Goal: Task Accomplishment & Management: Manage account settings

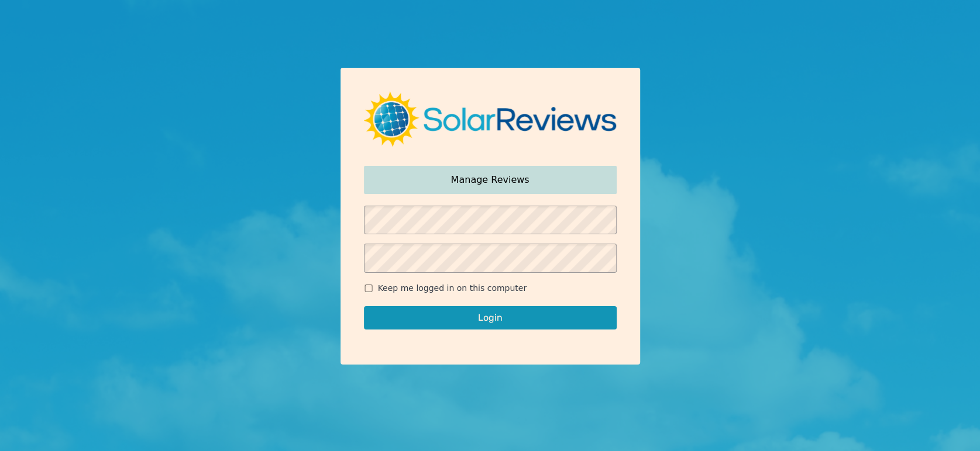
click at [382, 284] on span "Keep me logged in on this computer" at bounding box center [452, 288] width 149 height 12
click at [373, 285] on input "Keep me logged in on this computer" at bounding box center [368, 289] width 9 height 8
checkbox input "true"
click at [420, 318] on button "Login" at bounding box center [490, 317] width 253 height 23
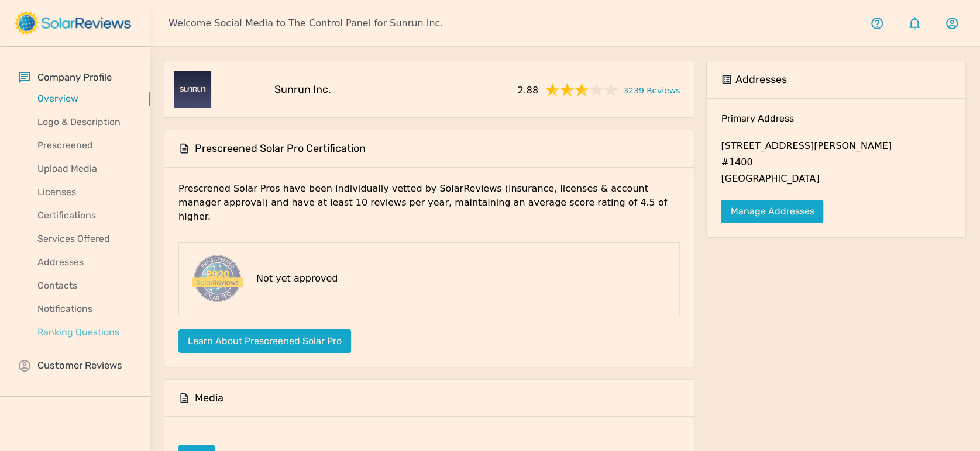
click at [78, 331] on p "Ranking Questions" at bounding box center [84, 333] width 131 height 14
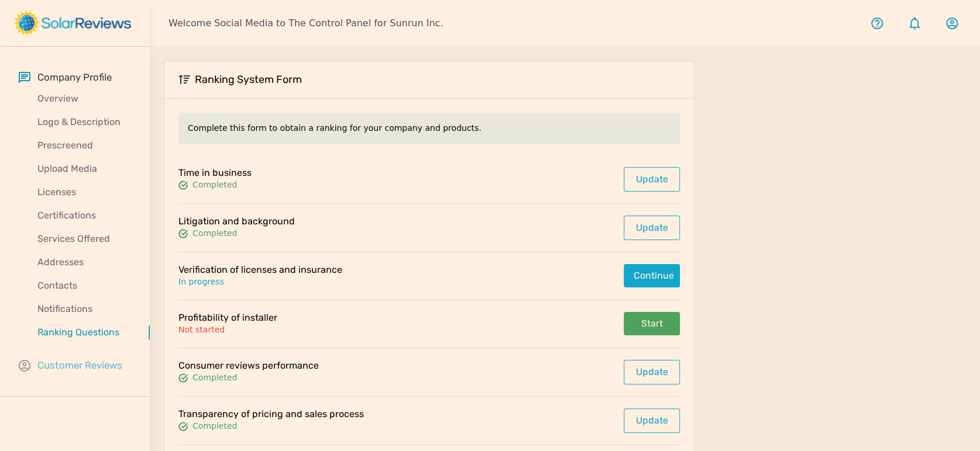
click at [83, 362] on p "Customer Reviews" at bounding box center [79, 365] width 85 height 15
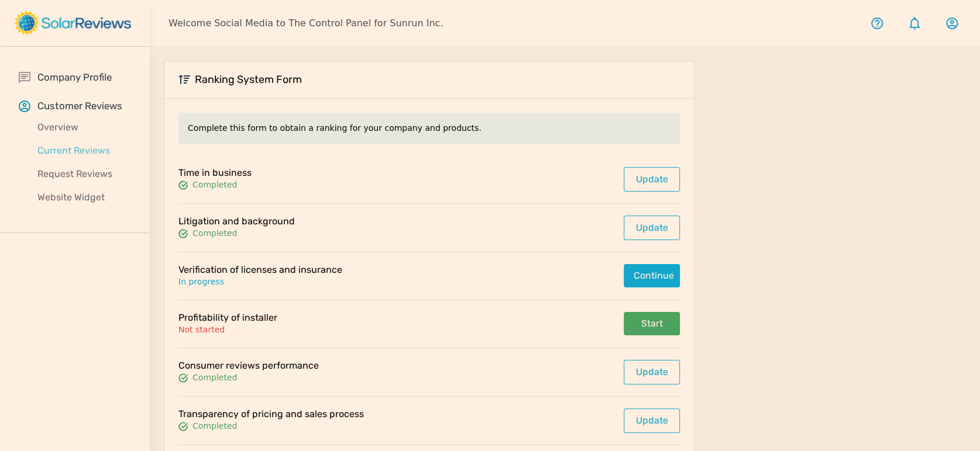
click at [89, 154] on p "Current Reviews" at bounding box center [84, 151] width 131 height 14
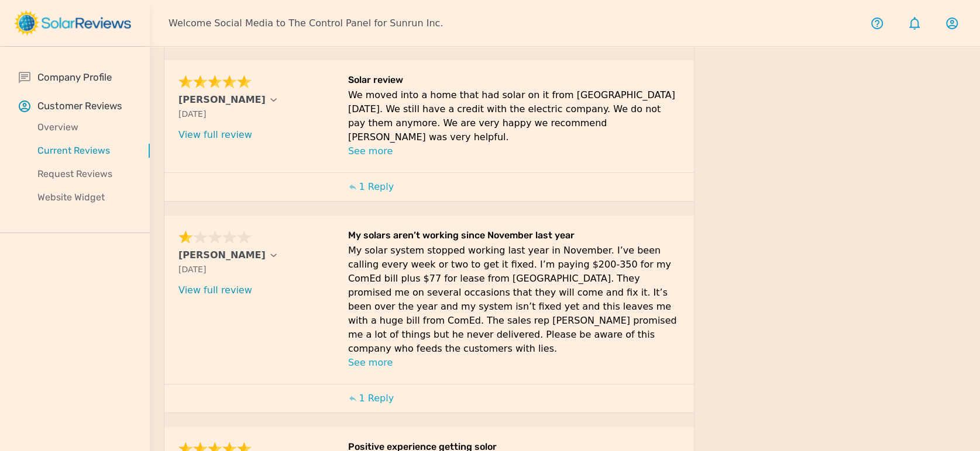
scroll to position [519, 0]
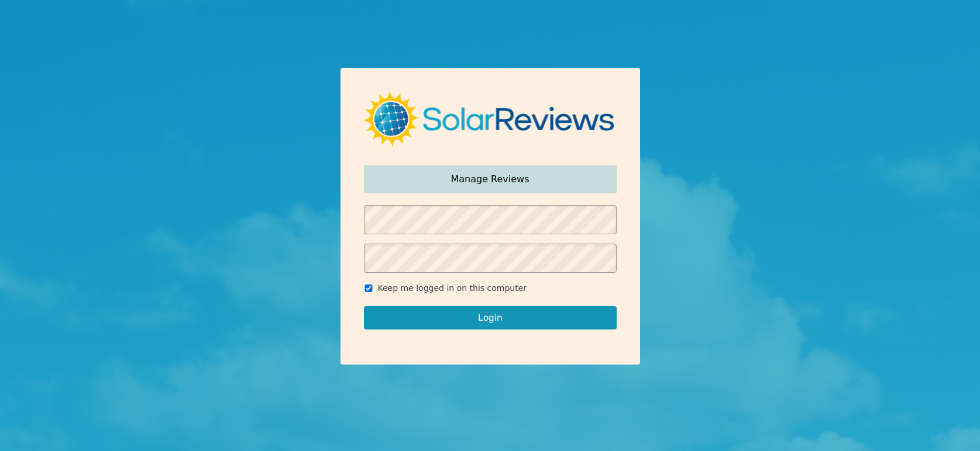
click at [461, 320] on button "Login" at bounding box center [490, 317] width 253 height 23
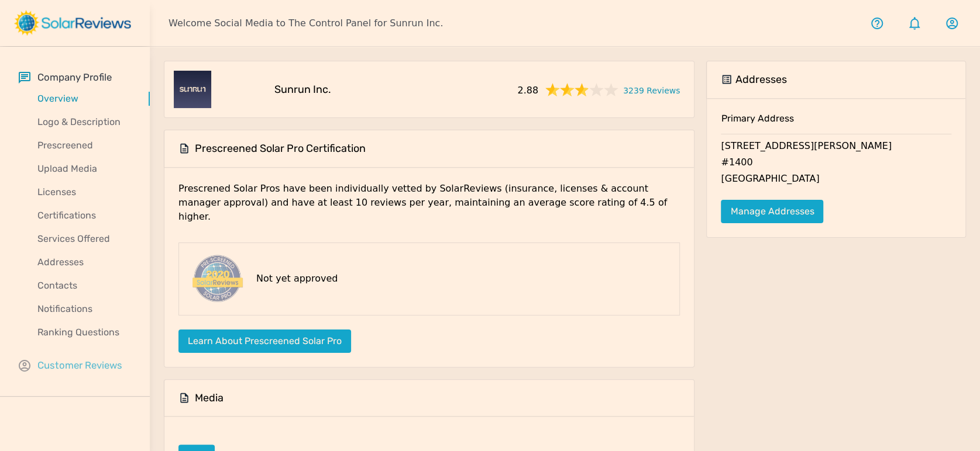
click at [75, 364] on p "Customer Reviews" at bounding box center [79, 365] width 85 height 15
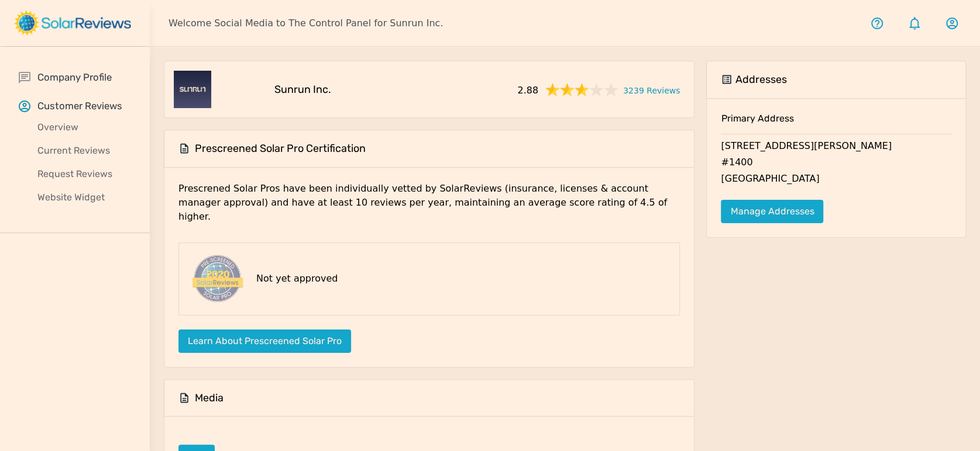
click at [91, 142] on div "Current Reviews" at bounding box center [84, 150] width 131 height 23
